Goal: Transaction & Acquisition: Purchase product/service

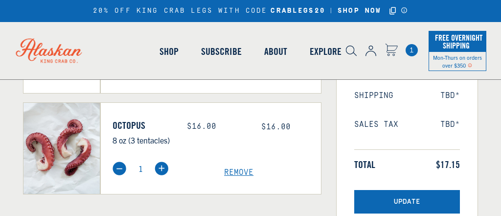
scroll to position [172, 0]
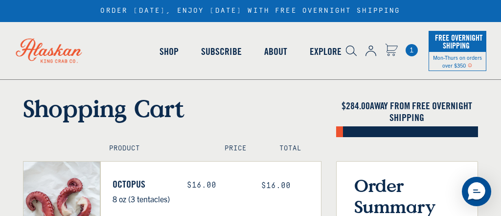
click at [139, 180] on link "Octopus" at bounding box center [143, 184] width 60 height 12
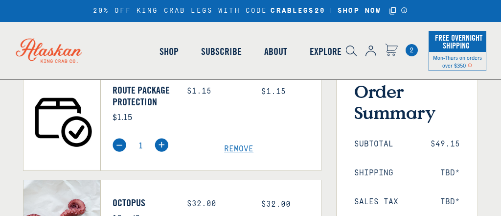
scroll to position [110, 0]
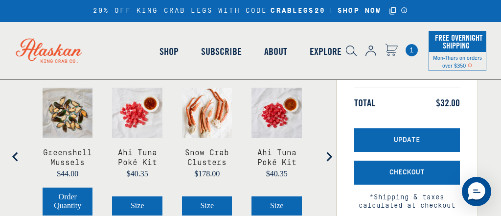
scroll to position [235, 0]
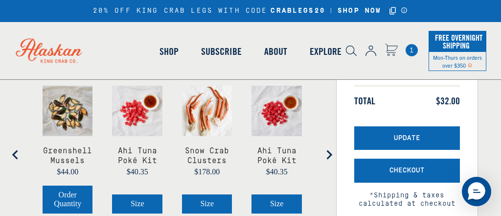
click at [329, 160] on icon "Next slide" at bounding box center [329, 155] width 10 height 10
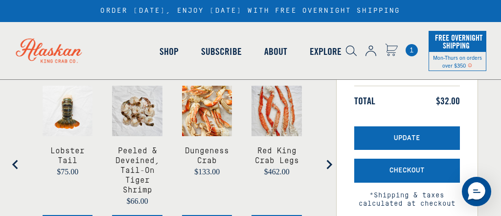
click at [329, 162] on icon "Go to first slide" at bounding box center [329, 165] width 10 height 10
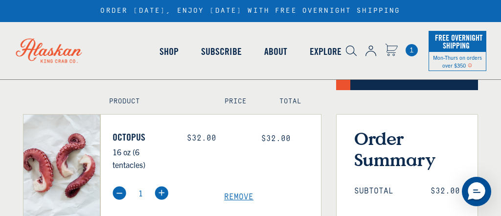
scroll to position [31, 0]
